Goal: Book appointment/travel/reservation

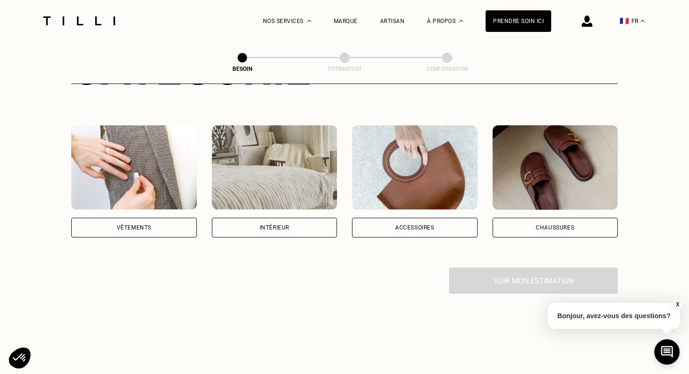
scroll to position [155, 0]
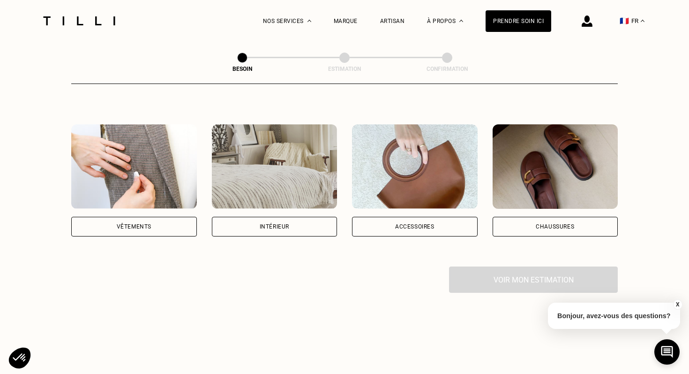
click at [166, 217] on div "Vêtements" at bounding box center [134, 227] width 126 height 20
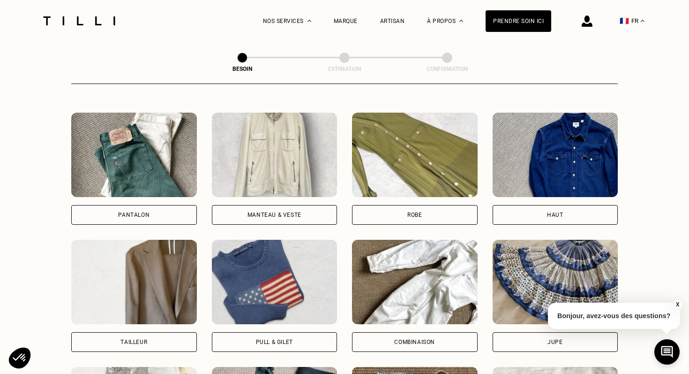
scroll to position [422, 0]
click at [177, 204] on div "Pantalon" at bounding box center [134, 214] width 126 height 20
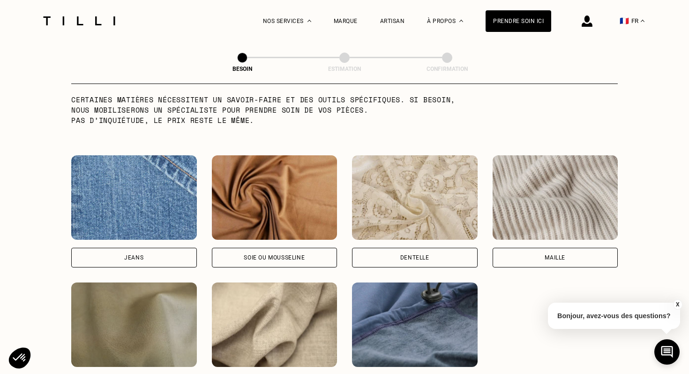
click at [177, 197] on img at bounding box center [134, 197] width 126 height 84
select select "FR"
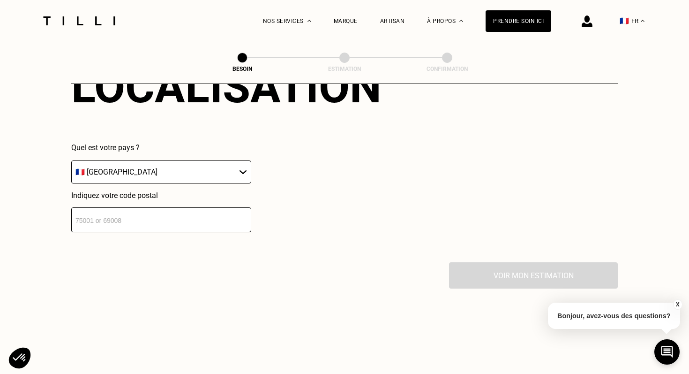
scroll to position [1347, 0]
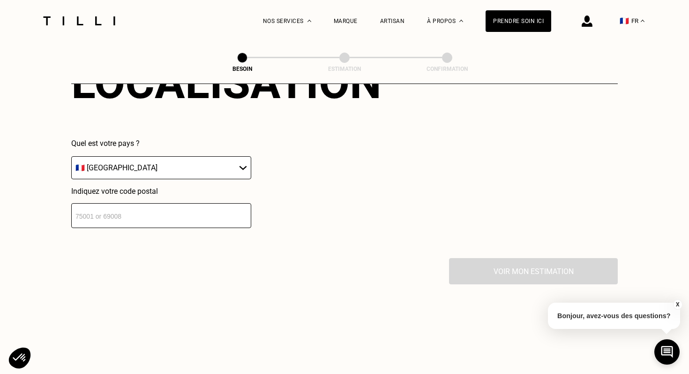
click at [183, 212] on input "number" at bounding box center [161, 215] width 180 height 25
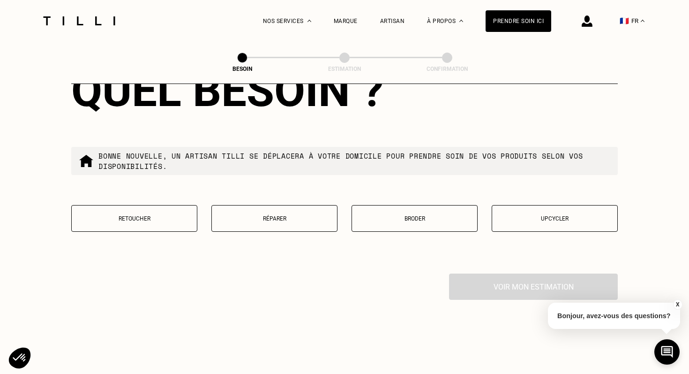
scroll to position [1573, 0]
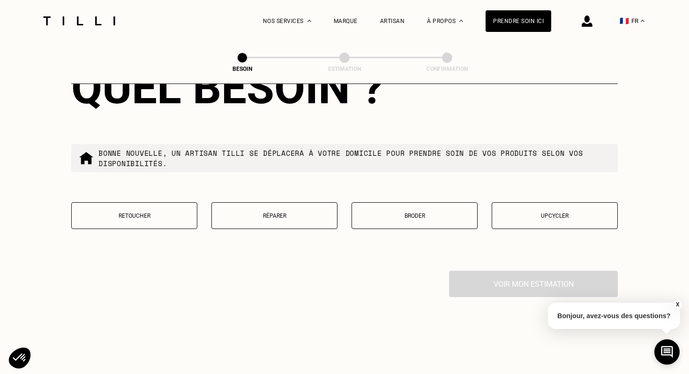
type input "75013"
click at [146, 209] on button "Retoucher" at bounding box center [134, 215] width 126 height 27
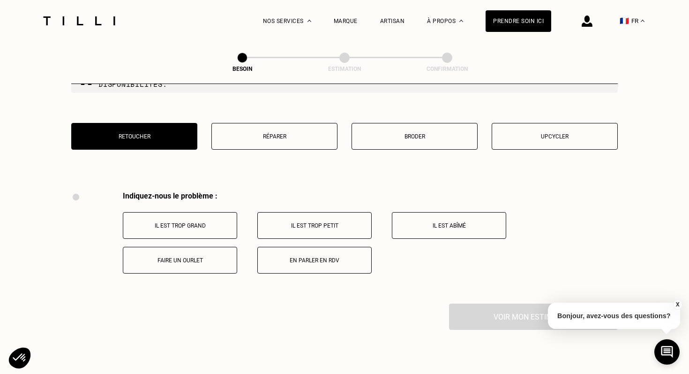
scroll to position [1729, 0]
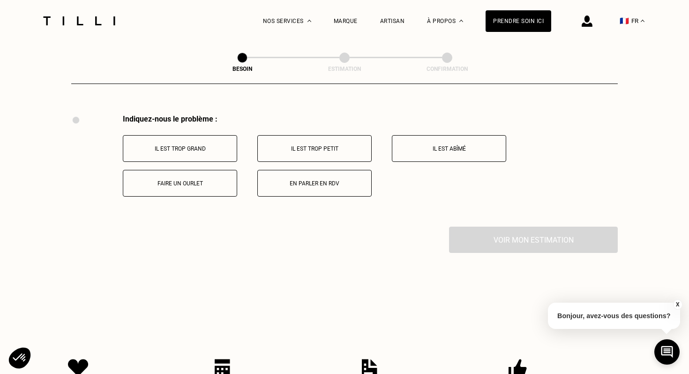
click at [190, 145] on p "Il est trop grand" at bounding box center [180, 148] width 104 height 7
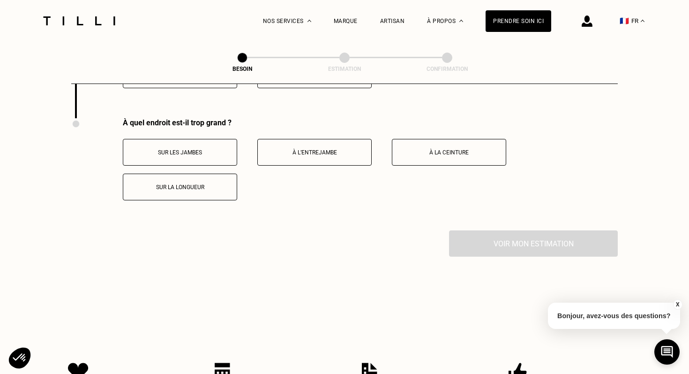
scroll to position [1841, 0]
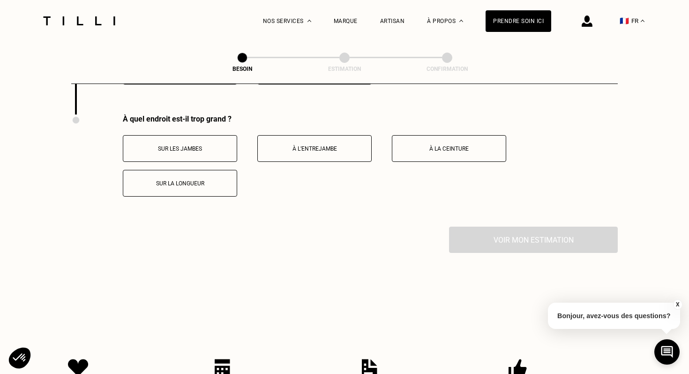
click at [212, 180] on p "Sur la longueur" at bounding box center [180, 183] width 104 height 7
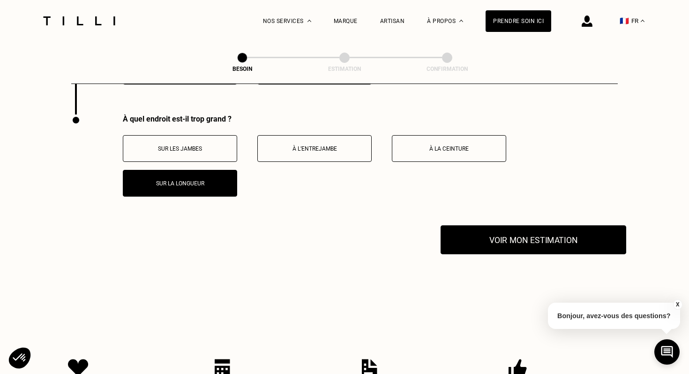
click at [498, 227] on button "Voir mon estimation" at bounding box center [534, 239] width 186 height 29
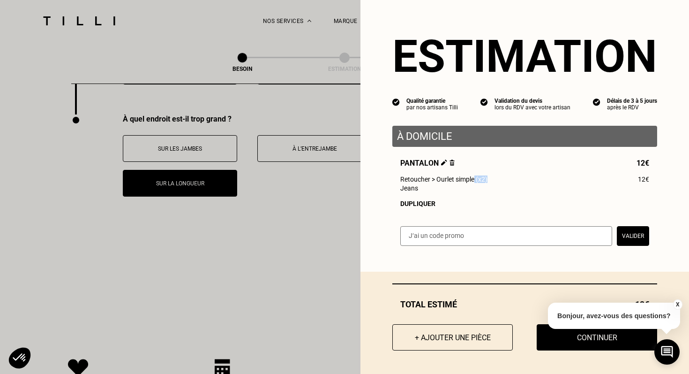
drag, startPoint x: 475, startPoint y: 177, endPoint x: 492, endPoint y: 177, distance: 17.3
click at [492, 177] on div "Retoucher > Ourlet simple (x2) 12€" at bounding box center [524, 179] width 249 height 8
